Goal: Task Accomplishment & Management: Use online tool/utility

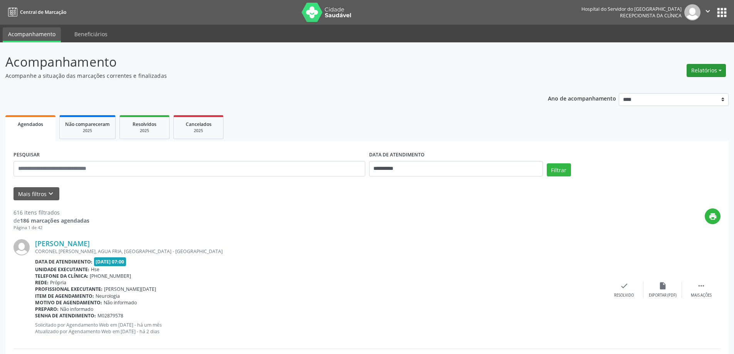
click at [706, 72] on button "Relatórios" at bounding box center [705, 70] width 39 height 13
click at [689, 88] on link "Agendamentos" at bounding box center [684, 87] width 83 height 11
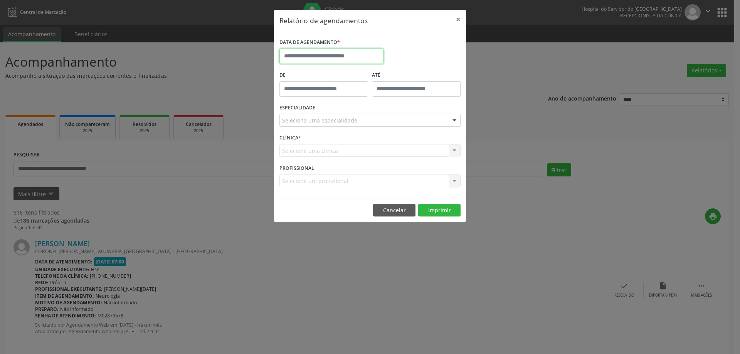
click at [357, 60] on body "**********" at bounding box center [370, 177] width 740 height 354
click at [392, 74] on icon at bounding box center [391, 73] width 3 height 5
select select "*"
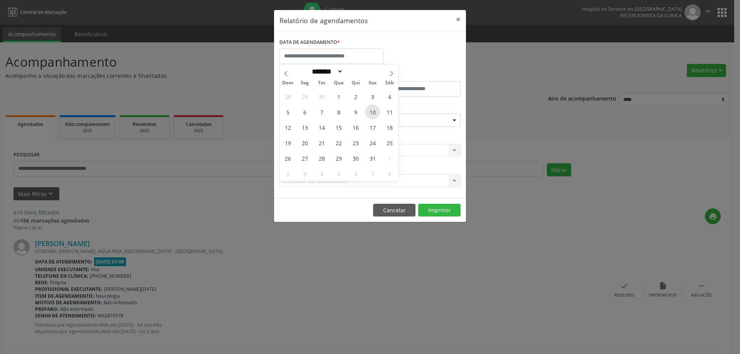
click at [369, 116] on span "10" at bounding box center [372, 111] width 15 height 15
type input "**********"
click at [369, 116] on span "10" at bounding box center [372, 111] width 15 height 15
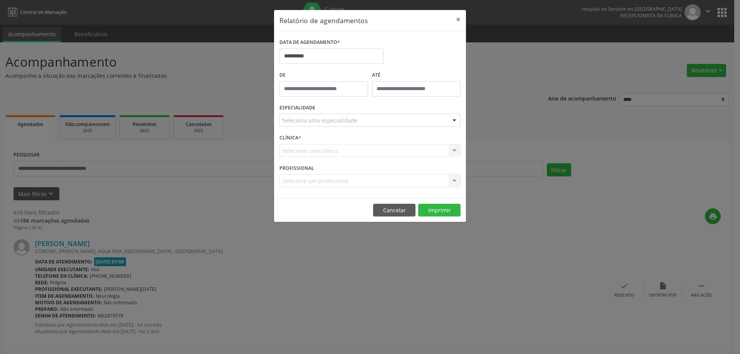
click at [355, 123] on div "Seleciona uma especialidade" at bounding box center [369, 120] width 181 height 13
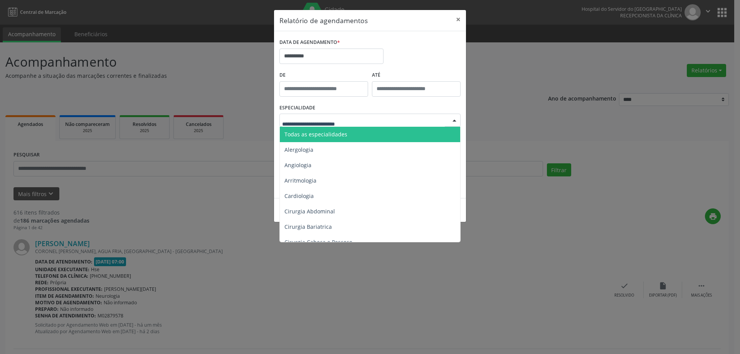
click at [358, 136] on span "Todas as especialidades" at bounding box center [370, 134] width 181 height 15
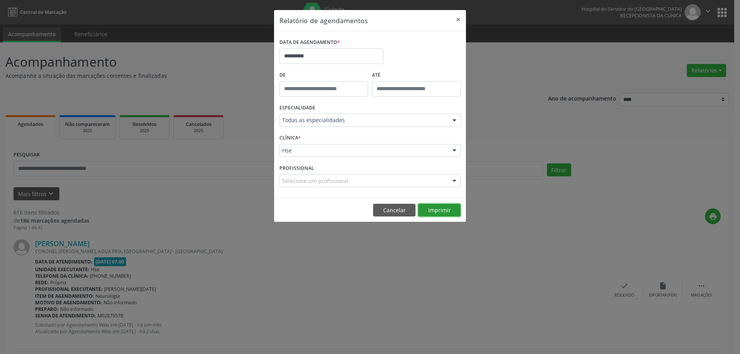
click at [431, 210] on button "Imprimir" at bounding box center [439, 210] width 42 height 13
